Goal: Task Accomplishment & Management: Use online tool/utility

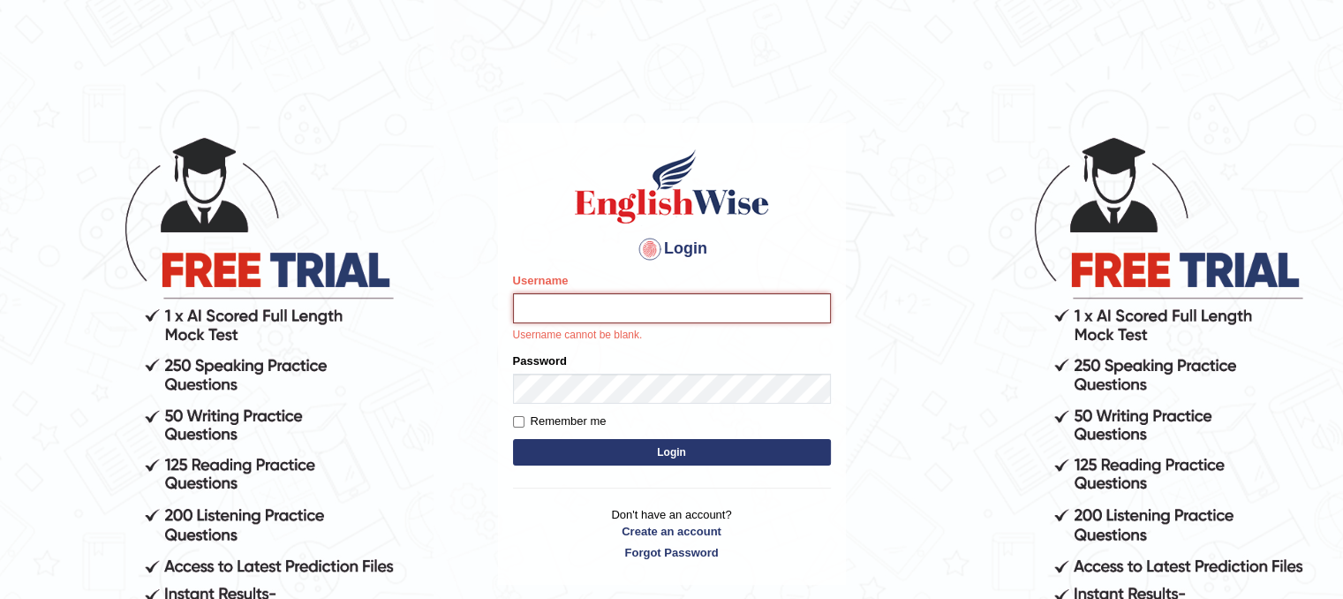
type input "veenananjundappa"
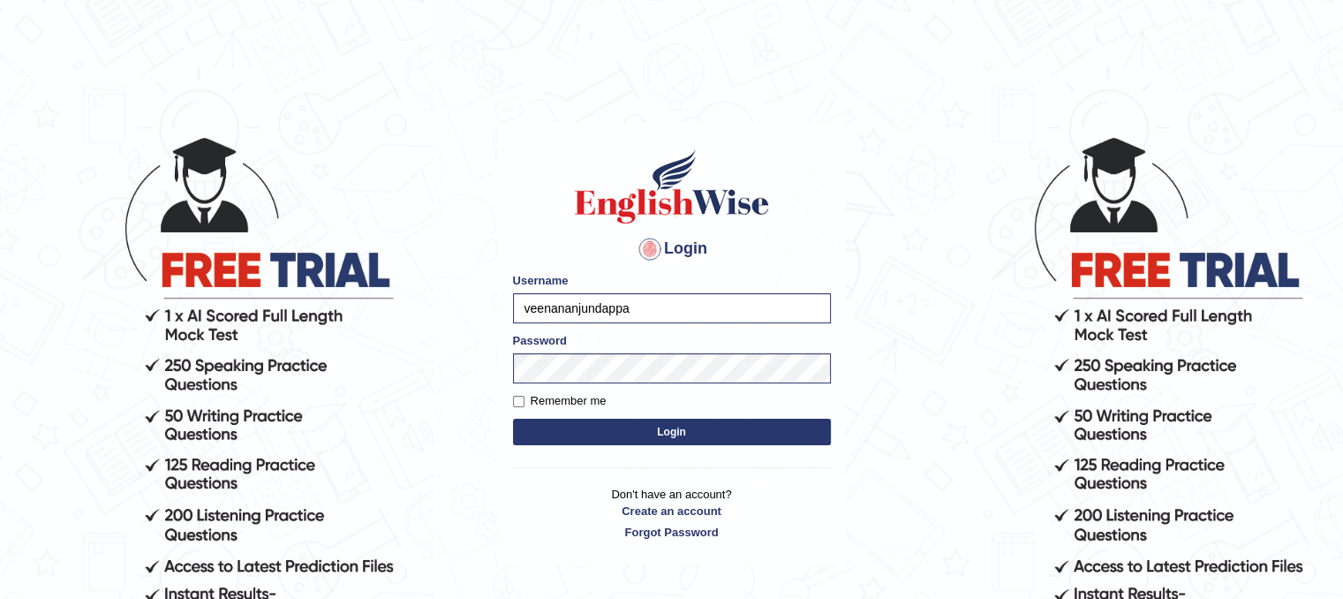
click at [705, 439] on button "Login" at bounding box center [672, 431] width 318 height 26
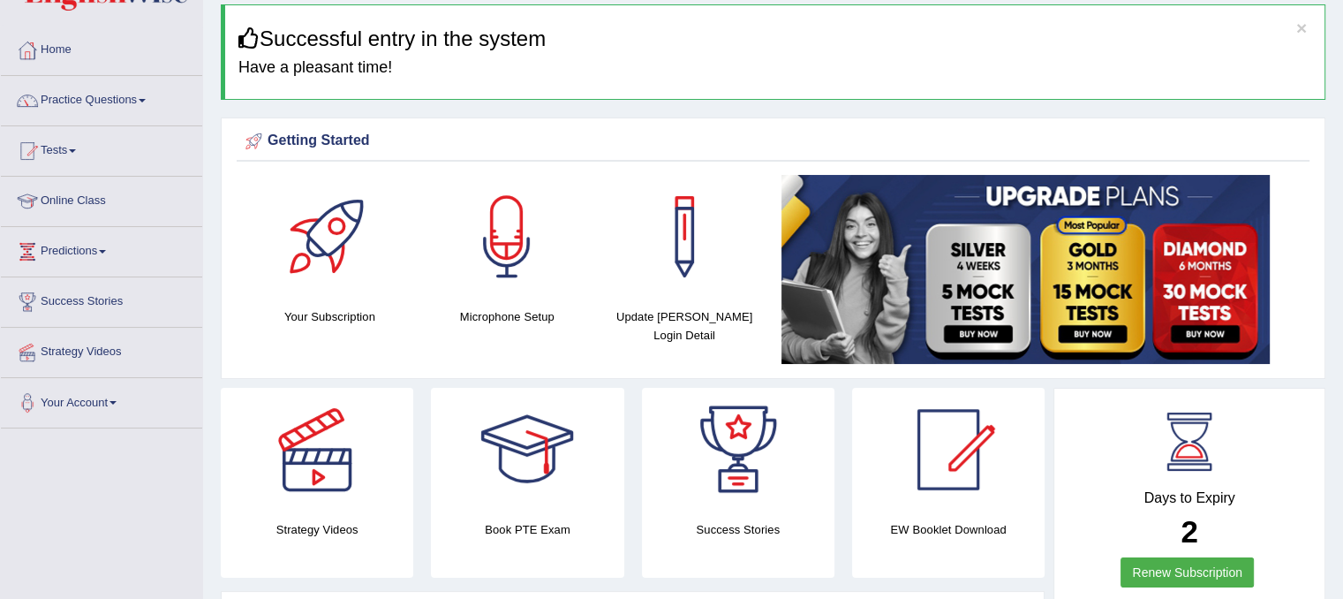
scroll to position [63, 0]
click at [76, 149] on span at bounding box center [72, 150] width 7 height 4
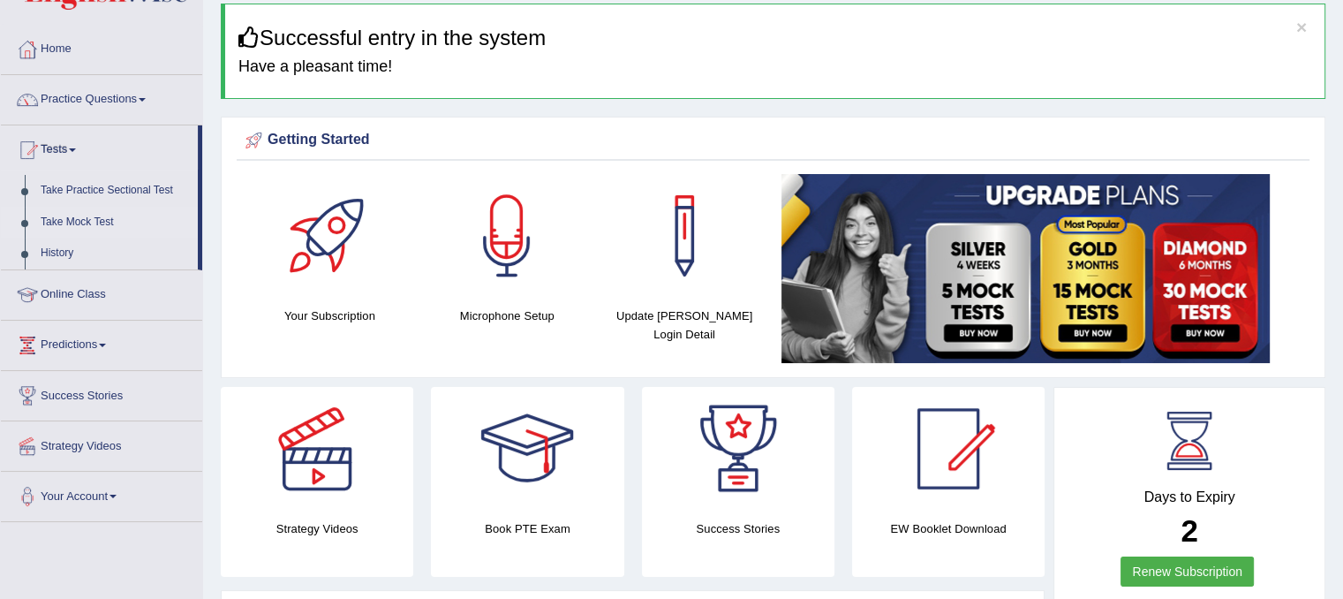
click at [87, 222] on link "Take Mock Test" at bounding box center [115, 223] width 165 height 32
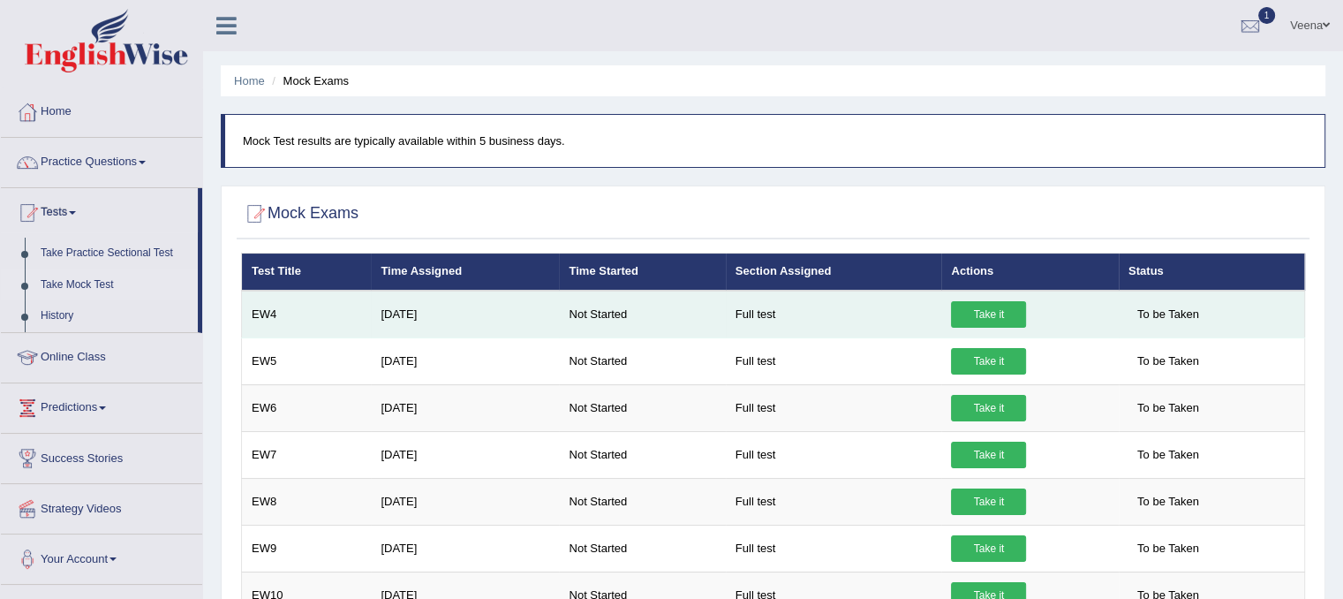
click at [379, 306] on td "Jun 2, 2025" at bounding box center [465, 314] width 188 height 48
click at [967, 318] on link "Take it" at bounding box center [988, 314] width 75 height 26
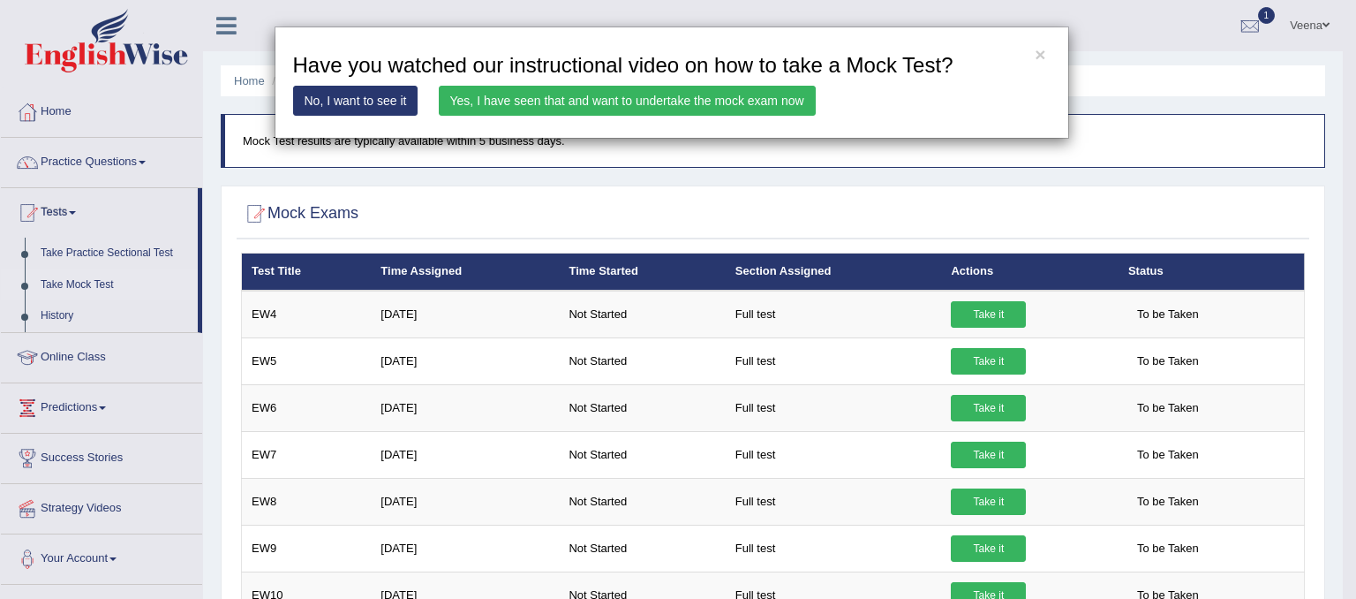
click at [611, 107] on link "Yes, I have seen that and want to undertake the mock exam now" at bounding box center [627, 101] width 377 height 30
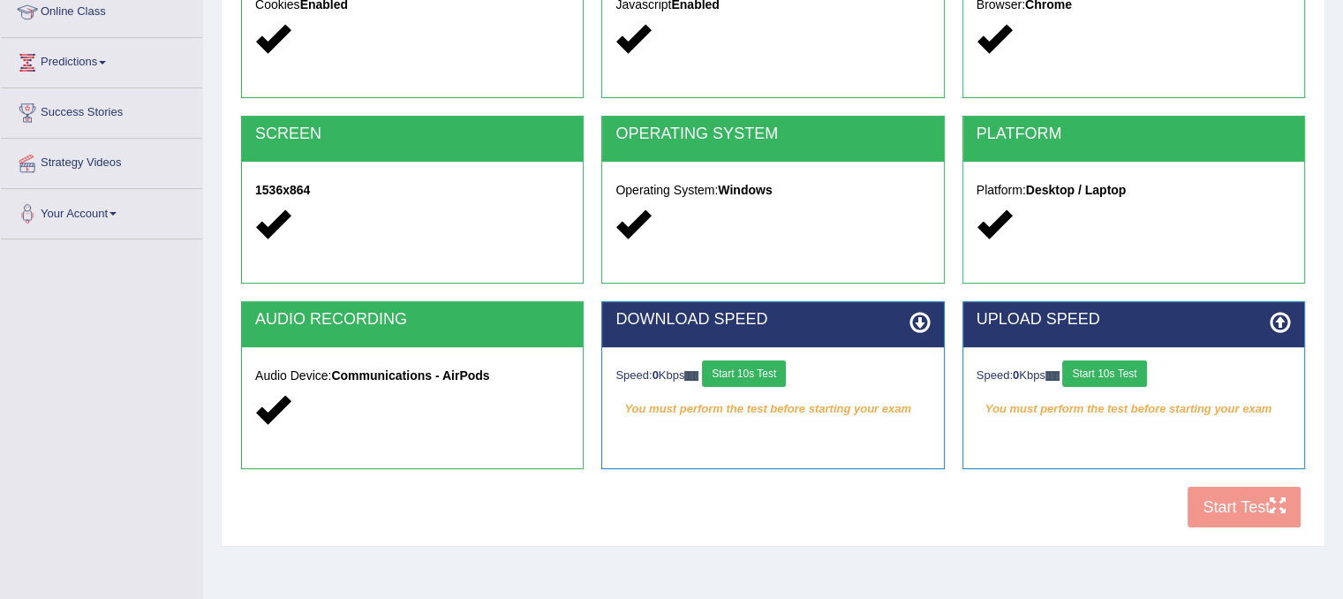
scroll to position [292, 0]
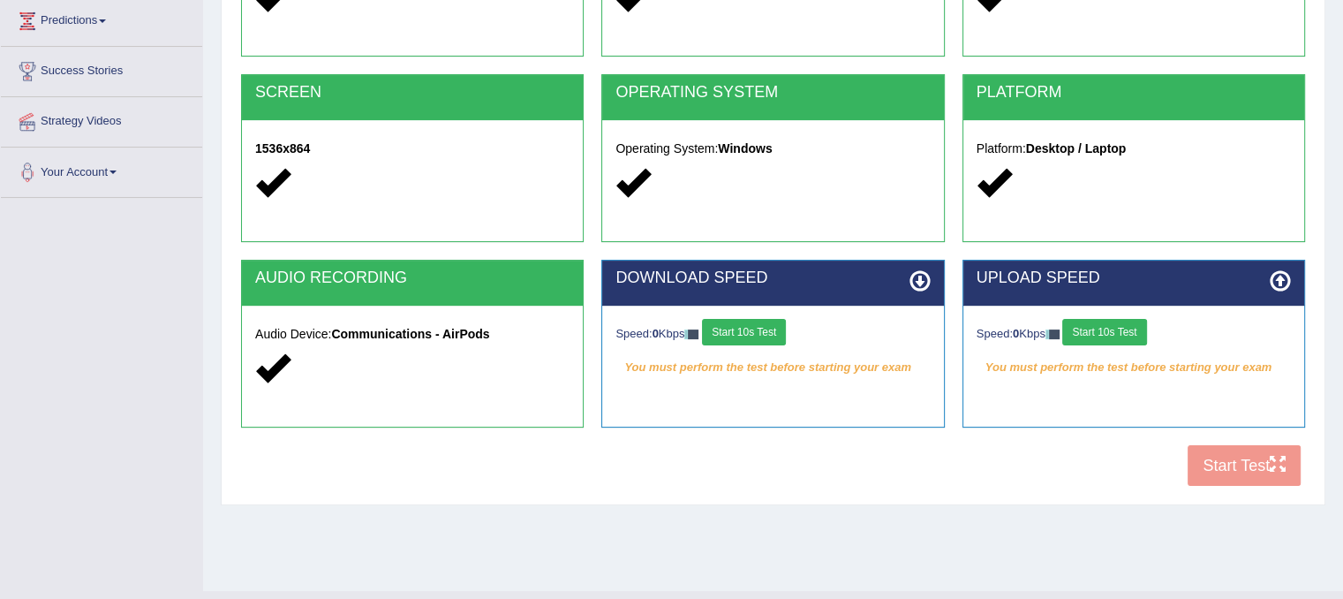
click at [914, 280] on icon at bounding box center [919, 280] width 21 height 21
click at [757, 331] on button "Start 10s Test" at bounding box center [744, 332] width 84 height 26
click at [1085, 326] on button "Start 10s Test" at bounding box center [1104, 332] width 84 height 26
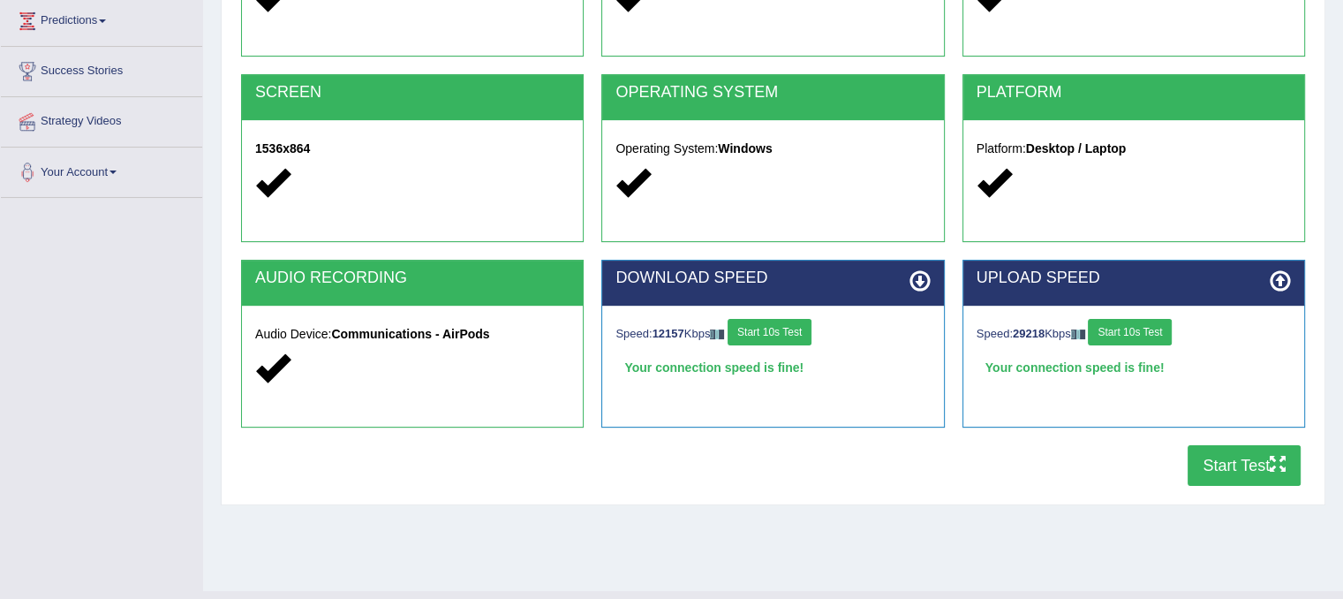
click at [1217, 478] on button "Start Test" at bounding box center [1243, 465] width 113 height 41
